Goal: Transaction & Acquisition: Purchase product/service

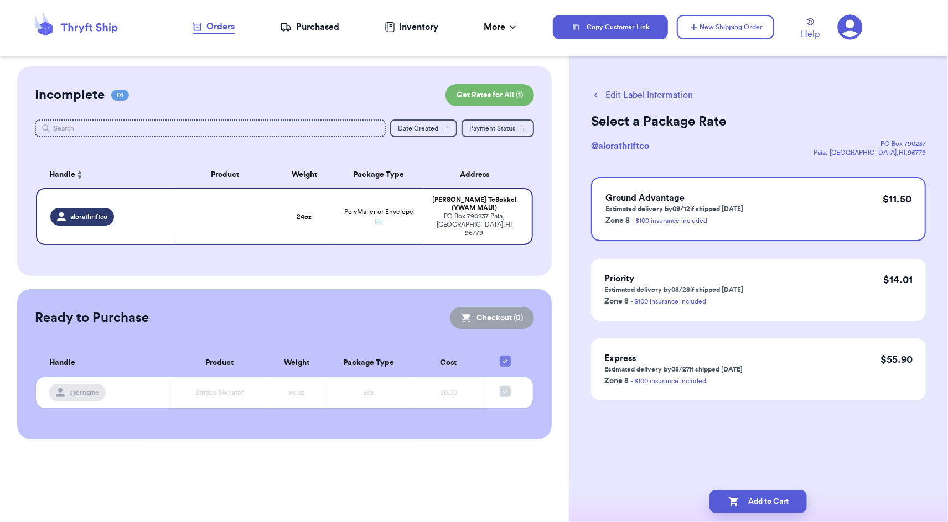
click at [596, 93] on icon "button" at bounding box center [596, 95] width 10 height 10
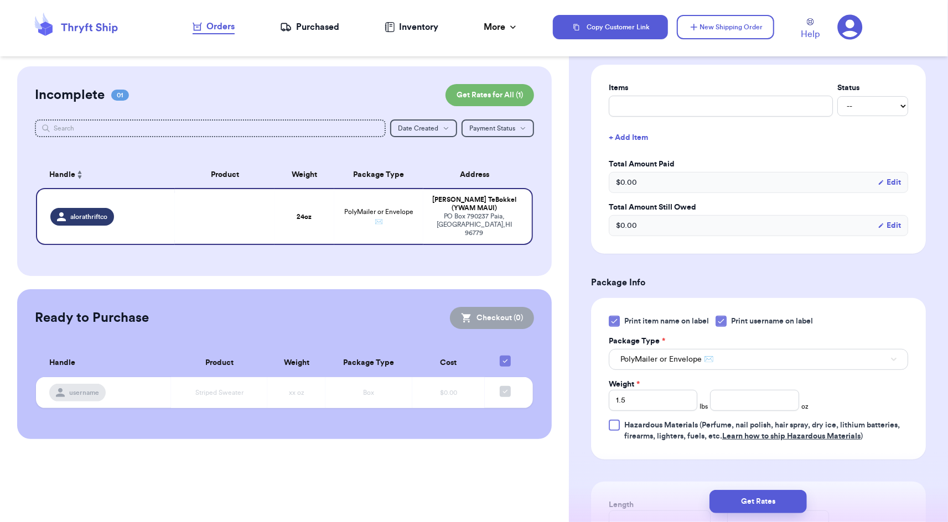
scroll to position [475, 0]
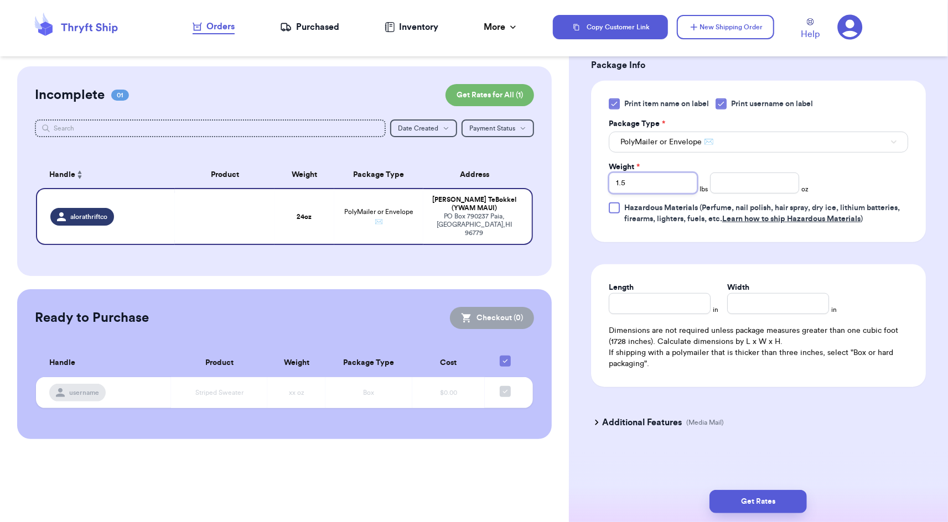
click at [640, 183] on input "1.5" at bounding box center [653, 183] width 89 height 21
type input "1"
type input "1.0"
type input "1.02"
type input "1.023"
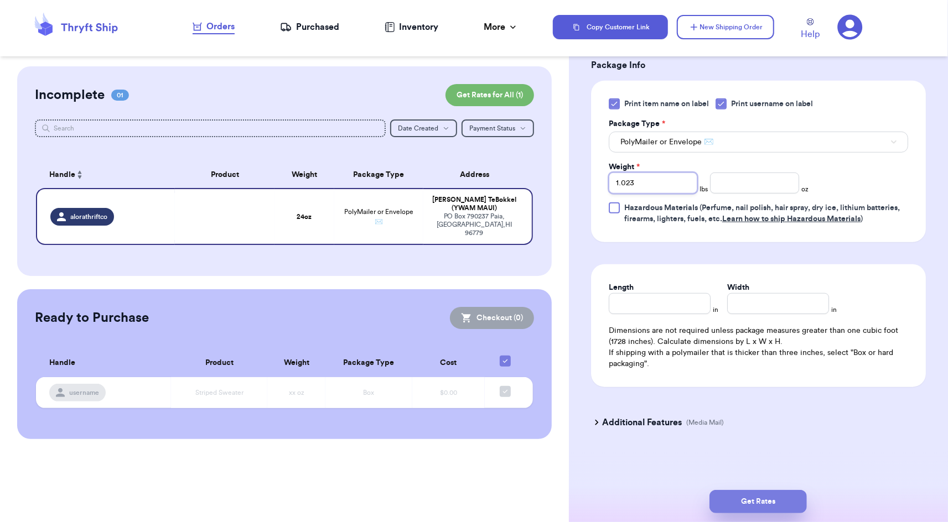
type input "1.023"
click at [772, 496] on button "Get Rates" at bounding box center [757, 501] width 97 height 23
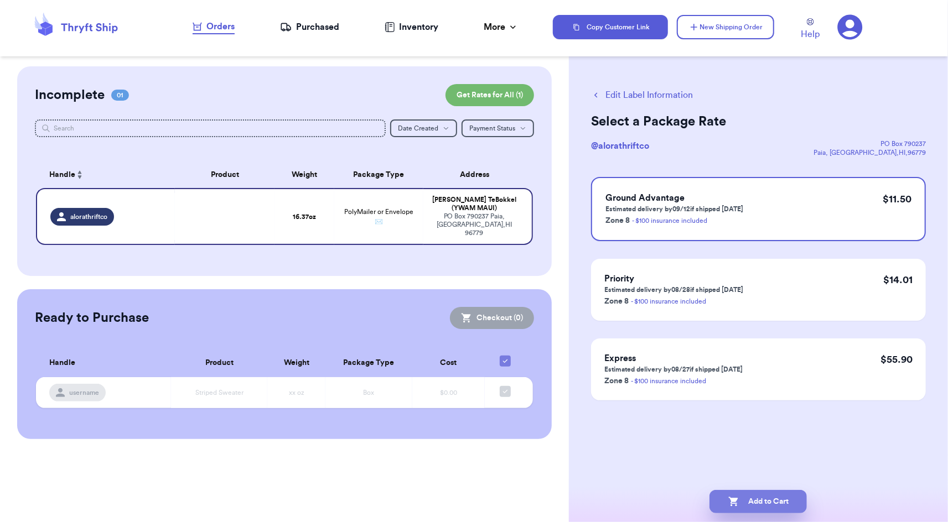
click at [773, 502] on button "Add to Cart" at bounding box center [757, 501] width 97 height 23
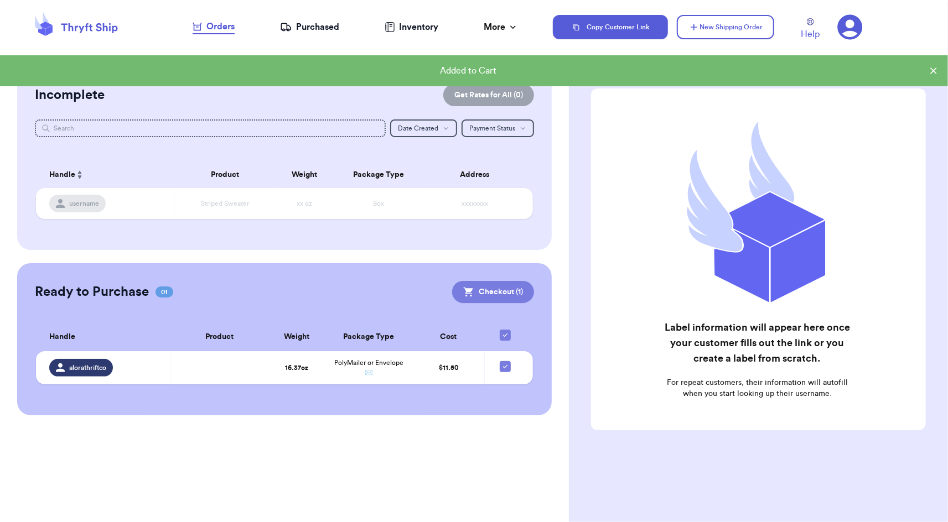
click at [502, 285] on button "Checkout ( 1 )" at bounding box center [493, 292] width 82 height 22
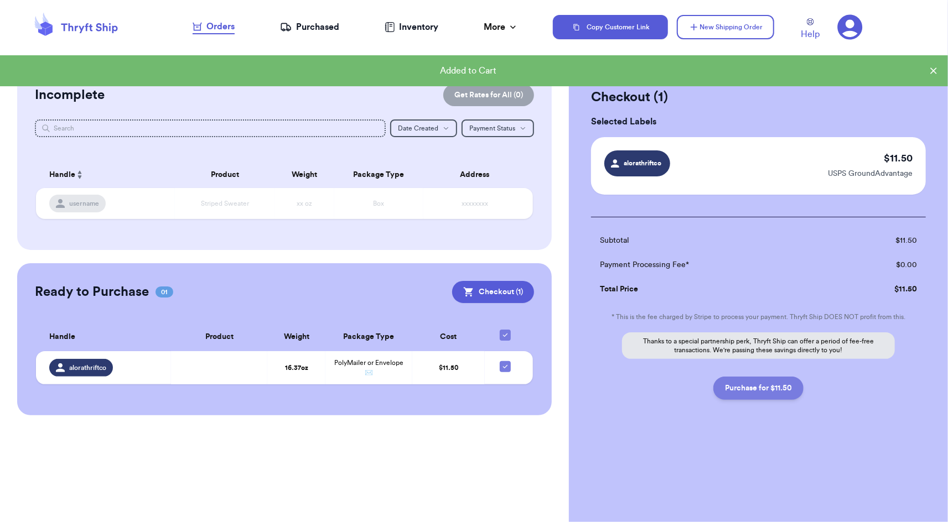
click at [758, 394] on button "Purchase for $11.50" at bounding box center [758, 388] width 90 height 23
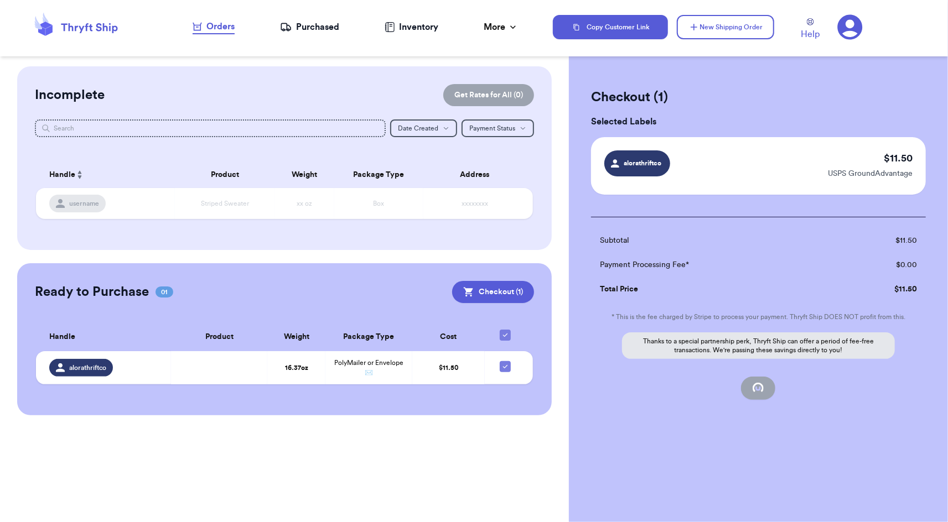
checkbox input "true"
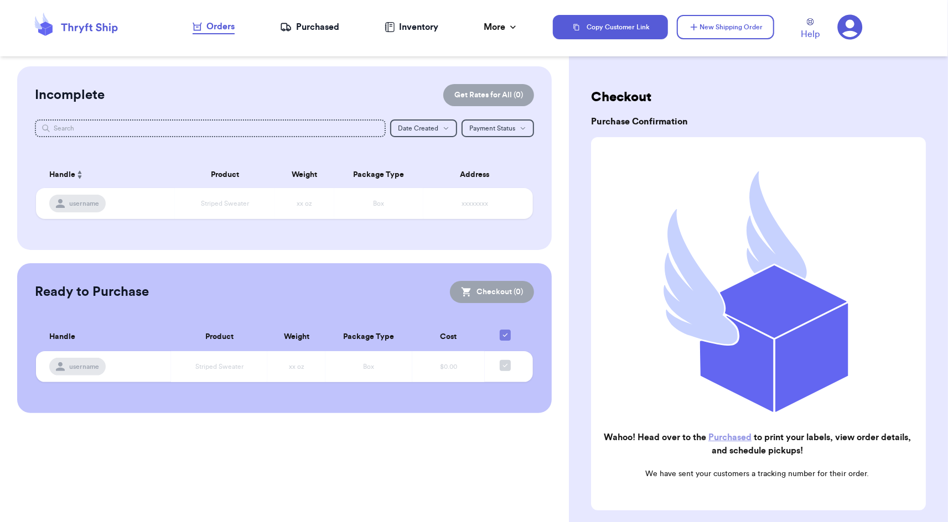
click at [306, 27] on div "Purchased" at bounding box center [309, 26] width 59 height 13
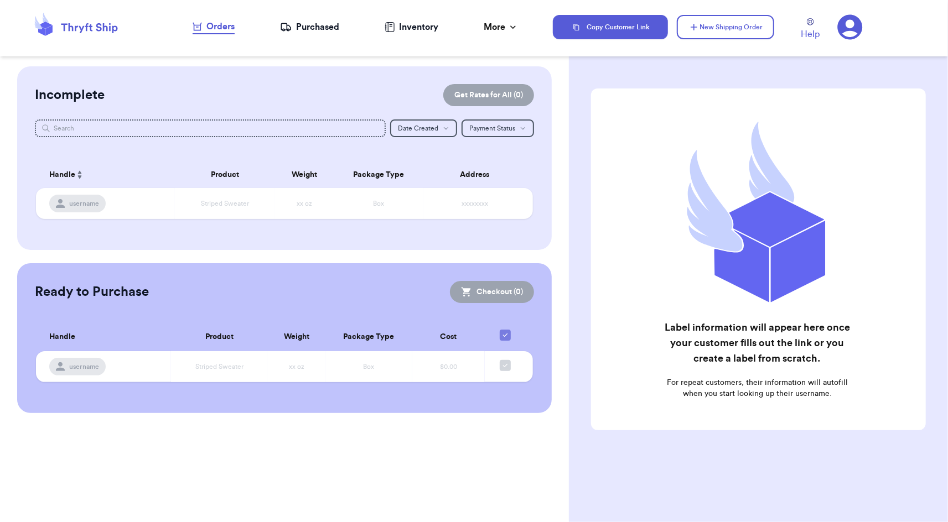
click at [319, 26] on div "Purchased" at bounding box center [309, 26] width 59 height 13
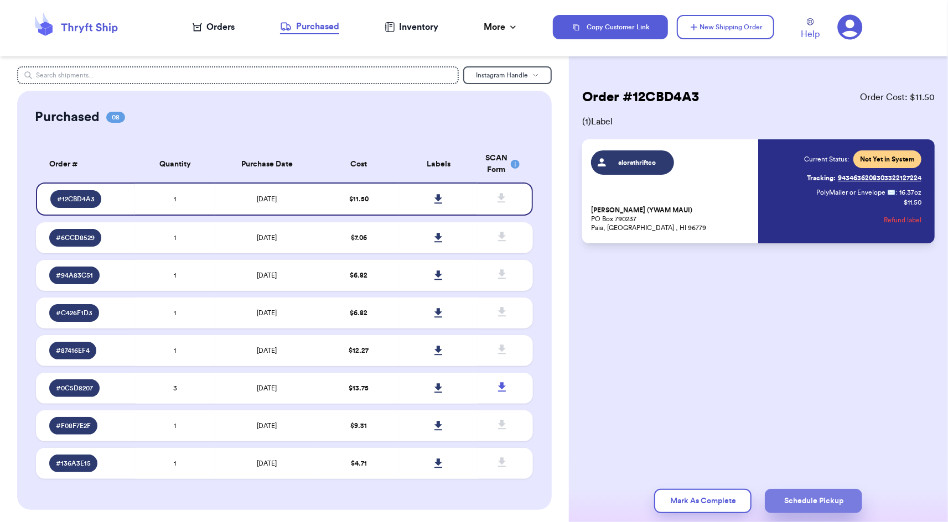
click at [832, 500] on button "Schedule Pickup" at bounding box center [813, 501] width 97 height 24
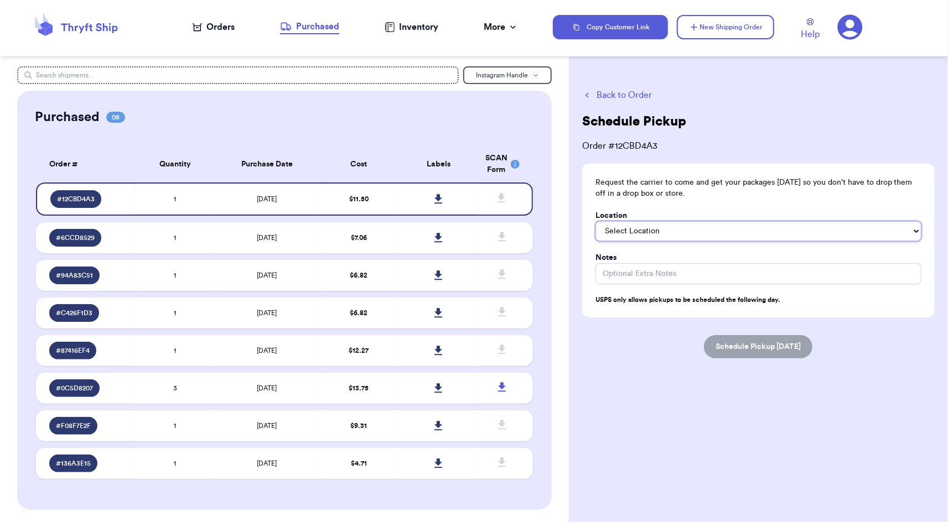
click at [706, 237] on select "Select Location In/At Mailbox On the Porch Front Door Back Door Side Door Knock…" at bounding box center [758, 231] width 326 height 20
select select "In/At Mailbox"
click at [770, 351] on button "Schedule Pickup Tomorrow" at bounding box center [758, 346] width 108 height 23
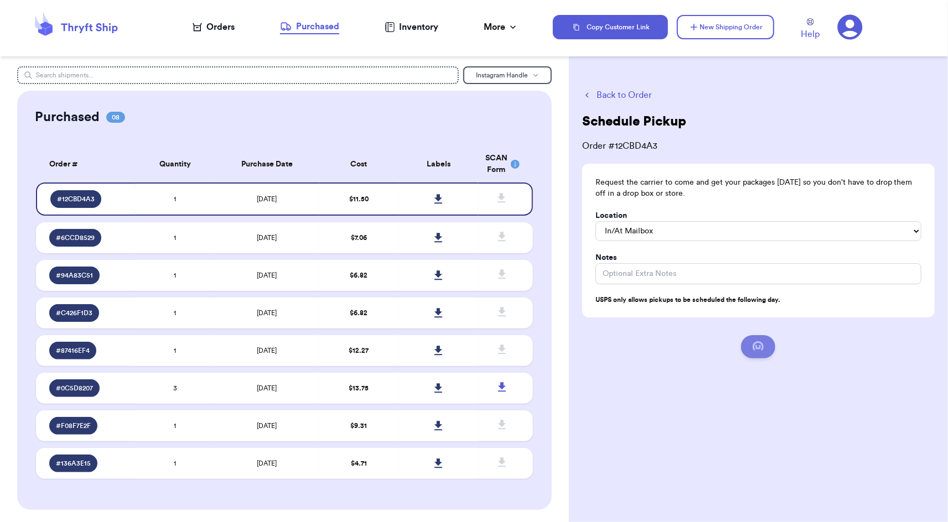
click at [770, 351] on button "submit" at bounding box center [758, 346] width 34 height 23
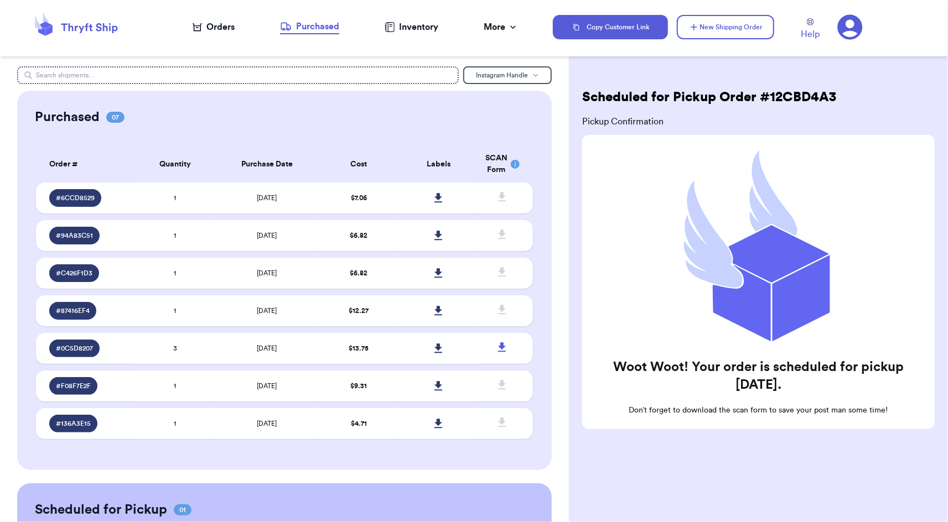
scroll to position [123, 0]
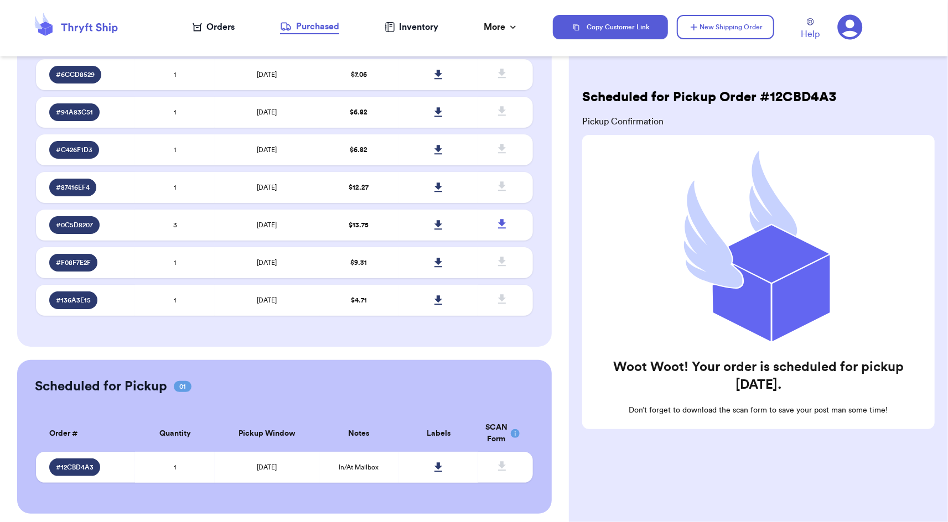
click at [516, 429] on rect at bounding box center [515, 433] width 9 height 9
